Goal: Information Seeking & Learning: Learn about a topic

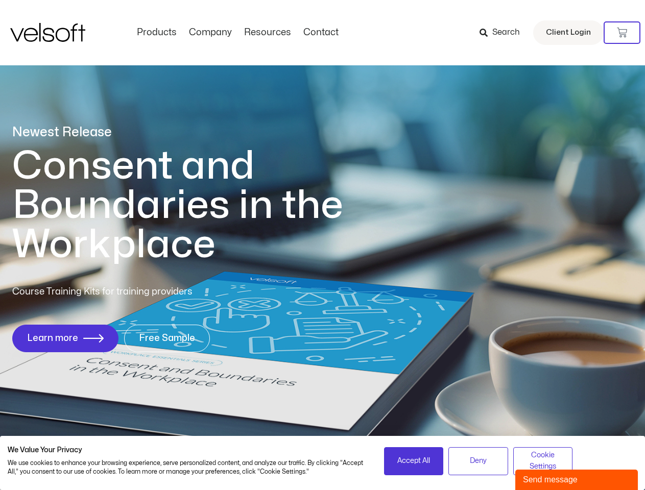
click at [322, 245] on h1 "Consent and Boundaries in the Workplace" at bounding box center [198, 206] width 373 height 118
click at [622, 33] on icon at bounding box center [622, 33] width 10 height 10
click at [414, 461] on span "Accept All" at bounding box center [413, 460] width 33 height 11
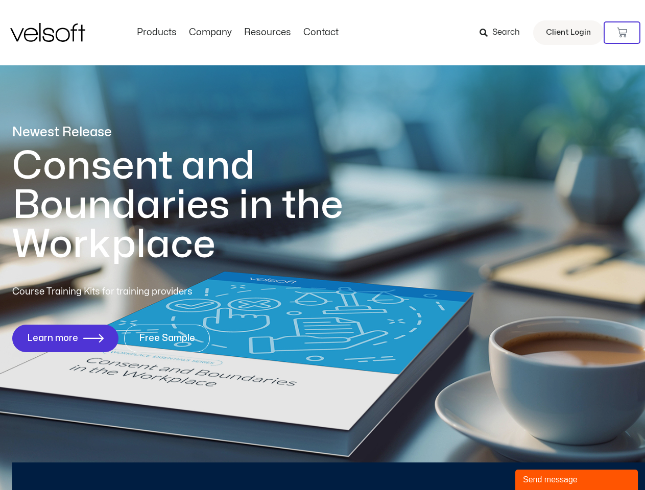
click at [478, 461] on div "Newest Release Consent and Boundaries in the Workplace Course Training Kits for…" at bounding box center [322, 244] width 645 height 496
click at [543, 461] on div "Newest Release Consent and Boundaries in the Workplace Course Training Kits for…" at bounding box center [322, 244] width 645 height 496
click at [576, 480] on div "Send message" at bounding box center [576, 480] width 107 height 12
